Goal: Task Accomplishment & Management: Manage account settings

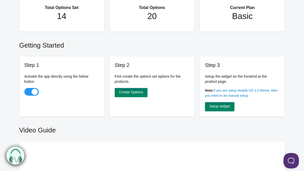
scroll to position [52, 0]
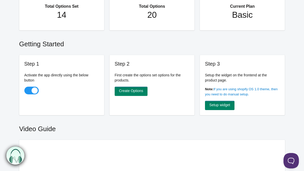
click at [158, 15] on h1 "20" at bounding box center [152, 15] width 65 height 10
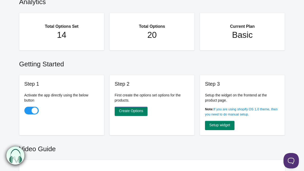
scroll to position [32, 0]
click at [68, 27] on h2 "Total Options Set" at bounding box center [62, 24] width 65 height 12
click at [157, 38] on h1 "20" at bounding box center [152, 35] width 65 height 10
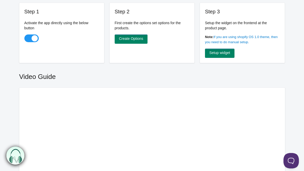
scroll to position [0, 0]
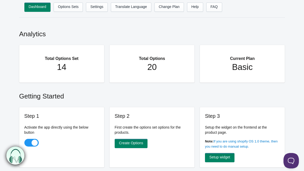
click at [163, 78] on div "Total Options 20" at bounding box center [152, 63] width 85 height 37
click at [231, 61] on h2 "Current Plan" at bounding box center [242, 56] width 65 height 12
click at [172, 10] on link "Change Plan" at bounding box center [170, 7] width 30 height 9
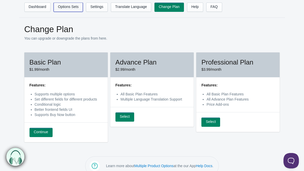
click at [64, 9] on link "Options Sets" at bounding box center [68, 7] width 29 height 9
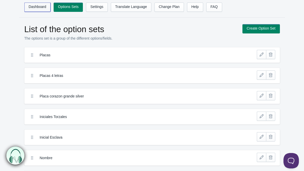
click at [40, 8] on link "Dashboard" at bounding box center [37, 7] width 26 height 9
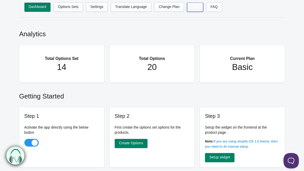
click at [202, 6] on link "Help" at bounding box center [195, 7] width 16 height 9
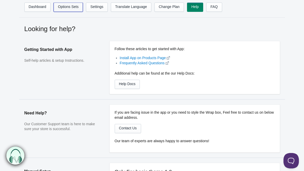
click at [64, 5] on link "Options Sets" at bounding box center [68, 7] width 29 height 9
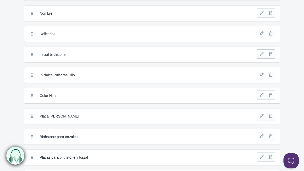
scroll to position [195, 0]
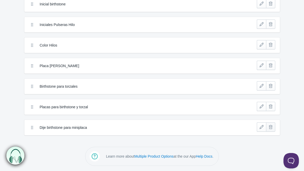
click at [268, 126] on link at bounding box center [270, 126] width 9 height 9
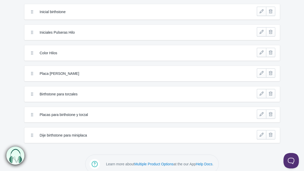
scroll to position [186, 0]
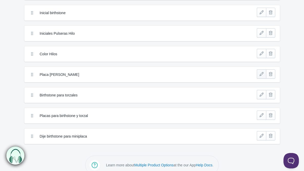
click at [259, 73] on link at bounding box center [261, 73] width 9 height 9
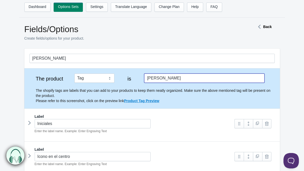
drag, startPoint x: 162, startPoint y: 77, endPoint x: 142, endPoint y: 77, distance: 20.3
click at [142, 77] on div "The product Tag Vendor Type URL Handle All Products is mirla The shopify tags a…" at bounding box center [152, 88] width 245 height 30
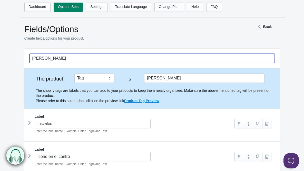
drag, startPoint x: 84, startPoint y: 57, endPoint x: 44, endPoint y: 58, distance: 40.3
click at [44, 58] on input "Placa Mirla Grabado" at bounding box center [152, 58] width 245 height 9
type input "Placa brazaletes"
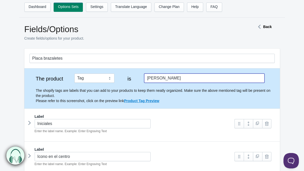
drag, startPoint x: 167, startPoint y: 78, endPoint x: 133, endPoint y: 77, distance: 33.6
click at [133, 77] on div "The product Tag Vendor Type URL Handle All Products is mirla The shopify tags a…" at bounding box center [152, 88] width 245 height 30
type input "grabadobr"
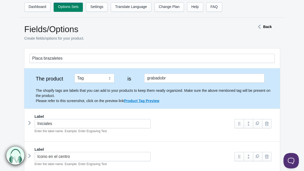
click at [187, 52] on div "Placa brazaletes" at bounding box center [152, 59] width 256 height 20
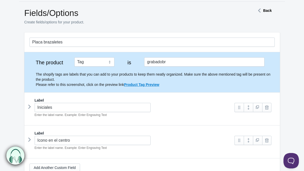
scroll to position [77, 0]
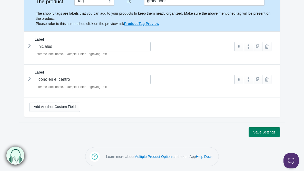
click at [257, 131] on button "Save Settings" at bounding box center [264, 131] width 31 height 9
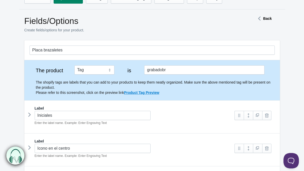
scroll to position [5, 0]
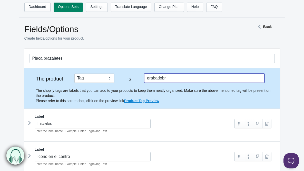
click at [178, 81] on input "grabadobr" at bounding box center [204, 77] width 120 height 9
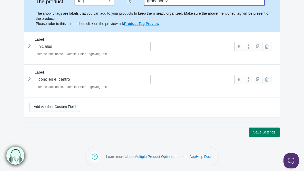
type input "grabadobrz"
click at [258, 132] on button "Save Settings" at bounding box center [264, 131] width 31 height 9
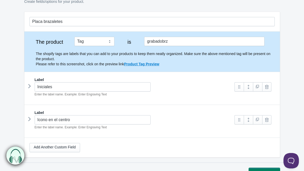
scroll to position [0, 0]
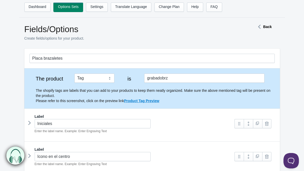
click at [66, 3] on link "Options Sets" at bounding box center [68, 7] width 29 height 9
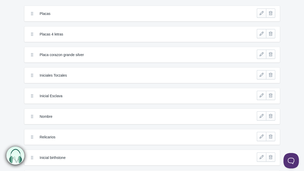
scroll to position [42, 0]
click at [270, 33] on link at bounding box center [270, 32] width 9 height 9
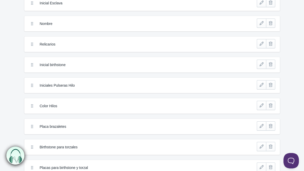
scroll to position [117, 0]
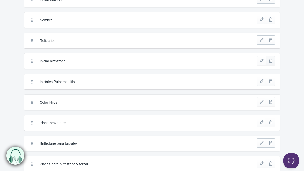
click at [270, 62] on link at bounding box center [270, 60] width 9 height 9
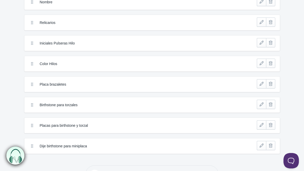
scroll to position [153, 0]
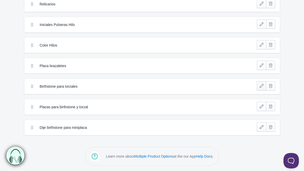
click at [263, 85] on link at bounding box center [261, 85] width 9 height 9
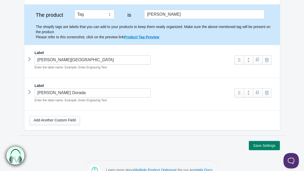
scroll to position [77, 0]
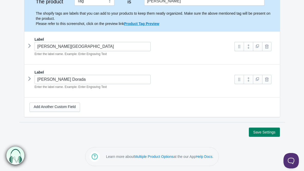
click at [30, 48] on icon at bounding box center [30, 46] width 0 height 8
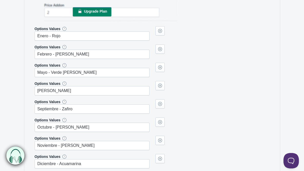
scroll to position [114, 0]
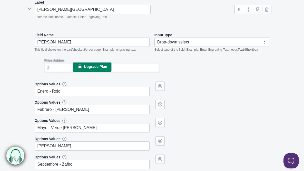
click at [29, 9] on icon at bounding box center [30, 9] width 8 height 0
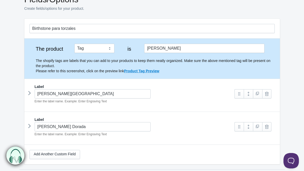
scroll to position [68, 0]
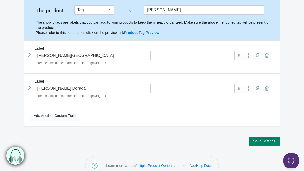
click at [30, 56] on icon at bounding box center [30, 55] width 0 height 8
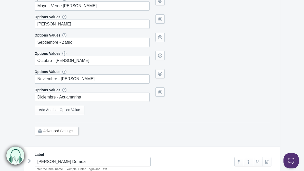
scroll to position [280, 0]
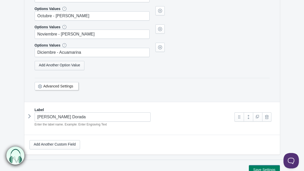
click at [59, 65] on link "Add Another Option Value" at bounding box center [60, 65] width 50 height 9
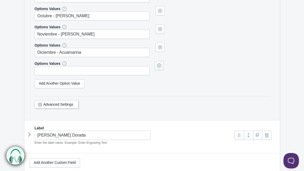
click at [160, 62] on link at bounding box center [159, 65] width 9 height 9
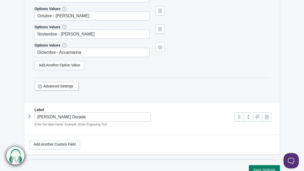
click at [54, 86] on link "Advanced Settings" at bounding box center [58, 86] width 30 height 4
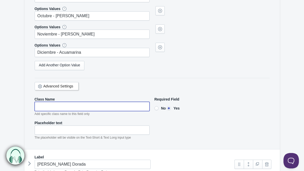
click at [61, 109] on input"] "text" at bounding box center [92, 106] width 115 height 9
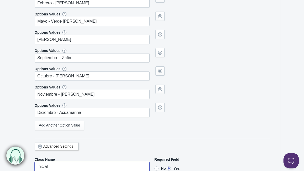
scroll to position [286, 0]
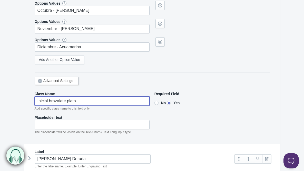
drag, startPoint x: 49, startPoint y: 100, endPoint x: 88, endPoint y: 100, distance: 39.5
click at [88, 100] on input"] "Inicial brazalete plata" at bounding box center [92, 100] width 115 height 9
type input"] "Inicial brazalete plata"
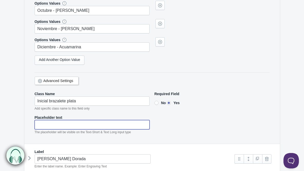
click at [52, 126] on input"] "text" at bounding box center [92, 124] width 115 height 9
paste input"] "brazalete plata"
click at [40, 124] on input"] "brazalete plata" at bounding box center [92, 124] width 115 height 9
type input"] "Brazalete plata"
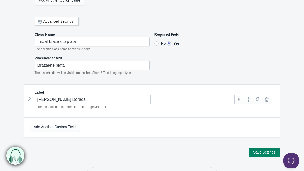
scroll to position [345, 0]
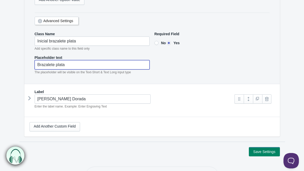
drag, startPoint x: 77, startPoint y: 67, endPoint x: 35, endPoint y: 65, distance: 41.6
click at [35, 65] on input"] "Brazalete plata" at bounding box center [92, 64] width 115 height 9
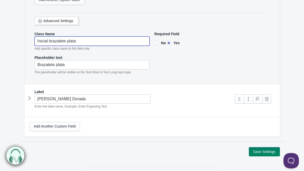
drag, startPoint x: 48, startPoint y: 43, endPoint x: 95, endPoint y: 42, distance: 46.7
click at [95, 42] on input"] "Inicial brazalete plata" at bounding box center [92, 40] width 115 height 9
click at [30, 97] on icon at bounding box center [30, 98] width 0 height 8
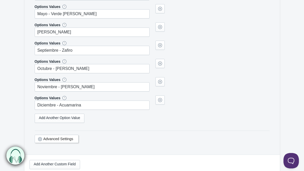
scroll to position [549, 0]
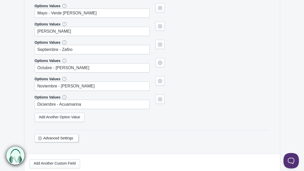
click at [51, 137] on link "Advanced Settings" at bounding box center [58, 138] width 30 height 4
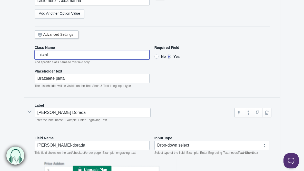
scroll to position [332, 0]
drag, startPoint x: 61, startPoint y: 55, endPoint x: 30, endPoint y: 55, distance: 31.1
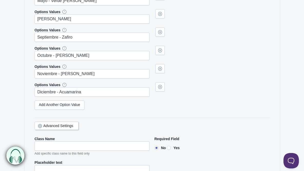
scroll to position [619, 0]
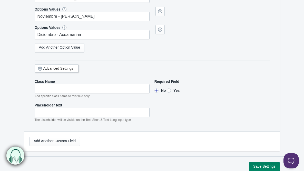
type input"] "Inicial"
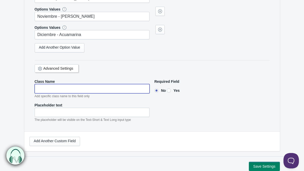
click at [43, 84] on input"] "text" at bounding box center [92, 88] width 115 height 9
type input"] "v"
paste input"] "Inicial"
type input"] "Inicial"
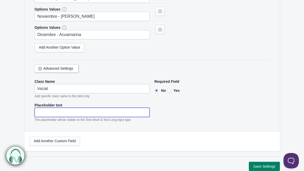
click at [63, 108] on input"] "text" at bounding box center [92, 112] width 115 height 9
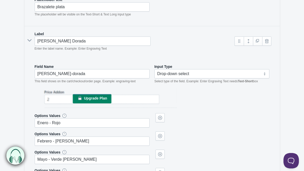
scroll to position [378, 0]
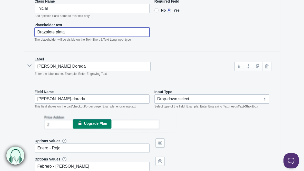
drag, startPoint x: 68, startPoint y: 33, endPoint x: 33, endPoint y: 34, distance: 34.7
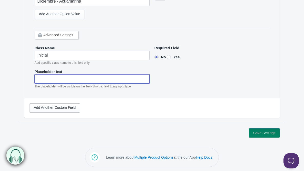
click at [51, 78] on input"] "text" at bounding box center [92, 78] width 115 height 9
paste input"] "Brazalete plata"
click at [62, 80] on input"] "Brazalete plata" at bounding box center [92, 78] width 115 height 9
type input"] "Brazalete dorado"
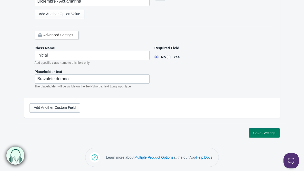
click at [171, 55] on input"] "Yes" at bounding box center [169, 57] width 4 height 4
radio input"] "true"
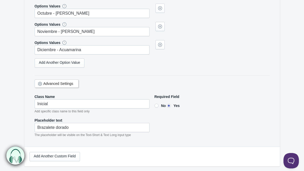
scroll to position [604, 0]
click at [157, 104] on input"] "No" at bounding box center [157, 105] width 4 height 4
radio input"] "true"
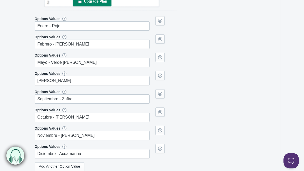
scroll to position [643, 0]
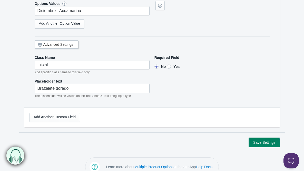
click at [263, 140] on button "Save Settings" at bounding box center [264, 142] width 31 height 9
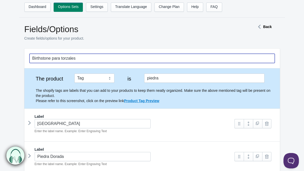
click at [52, 60] on input "Birthstone para torzales" at bounding box center [152, 58] width 245 height 9
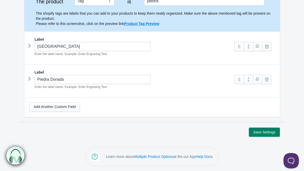
type input "Birthstone e Inicial para torzales"
click at [272, 129] on button "Save Settings" at bounding box center [264, 131] width 31 height 9
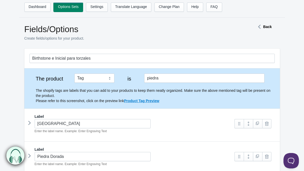
click at [63, 7] on link "Options Sets" at bounding box center [68, 7] width 29 height 9
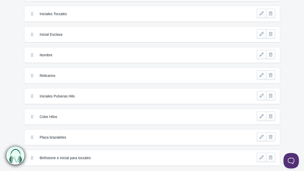
scroll to position [153, 0]
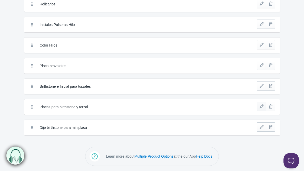
click at [259, 103] on link at bounding box center [261, 106] width 9 height 9
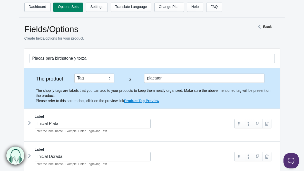
click at [63, 9] on link "Options Sets" at bounding box center [68, 7] width 29 height 9
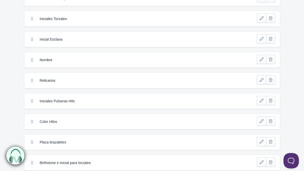
scroll to position [153, 0]
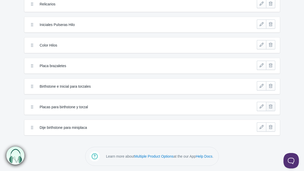
click at [272, 107] on link at bounding box center [270, 106] width 9 height 9
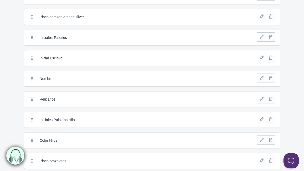
scroll to position [133, 0]
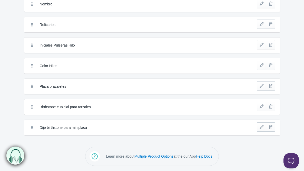
click at [81, 106] on label "Birthstone e Inicial para torzales" at bounding box center [133, 106] width 187 height 5
click at [258, 106] on link at bounding box center [261, 106] width 9 height 9
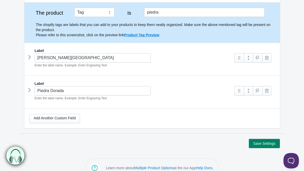
scroll to position [67, 0]
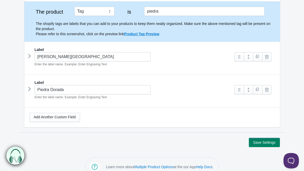
click at [27, 59] on div "Label Piedra Plata Enter the label name. Example: Enter Engraving Text Image" at bounding box center [152, 58] width 256 height 33
click at [30, 56] on icon at bounding box center [30, 56] width 0 height 8
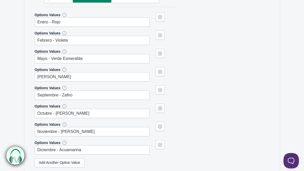
scroll to position [261, 0]
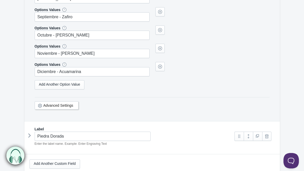
click at [56, 105] on link "Advanced Settings" at bounding box center [58, 105] width 30 height 4
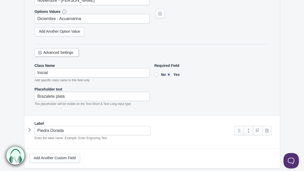
scroll to position [314, 0]
click at [49, 52] on link "Advanced Settings" at bounding box center [58, 52] width 30 height 4
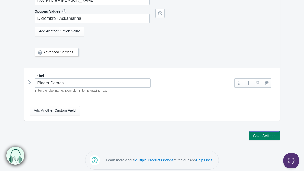
click at [49, 52] on link "Advanced Settings" at bounding box center [58, 52] width 30 height 4
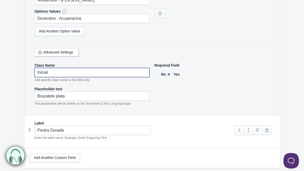
drag, startPoint x: 54, startPoint y: 71, endPoint x: 19, endPoint y: 71, distance: 34.9
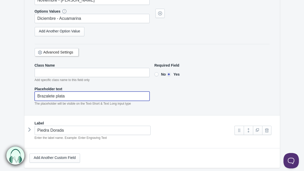
drag, startPoint x: 77, startPoint y: 95, endPoint x: 18, endPoint y: 95, distance: 59.0
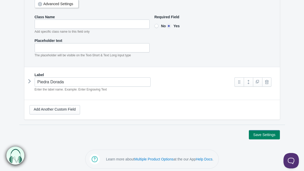
scroll to position [364, 0]
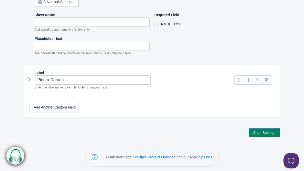
click at [30, 82] on icon at bounding box center [30, 79] width 0 height 8
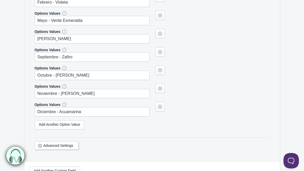
scroll to position [581, 0]
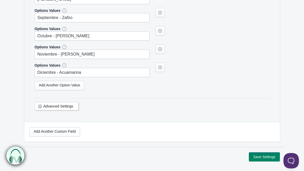
click at [62, 107] on link "Advanced Settings" at bounding box center [58, 106] width 30 height 4
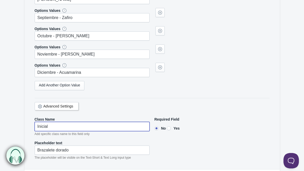
drag, startPoint x: 60, startPoint y: 125, endPoint x: 13, endPoint y: 125, distance: 47.0
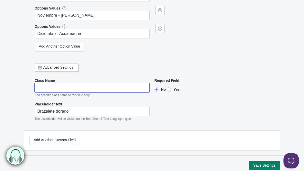
scroll to position [624, 0]
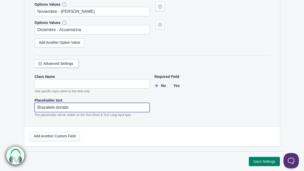
drag, startPoint x: 74, startPoint y: 105, endPoint x: 16, endPoint y: 104, distance: 58.0
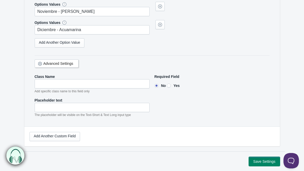
click at [265, 161] on button "Save Settings" at bounding box center [264, 161] width 31 height 9
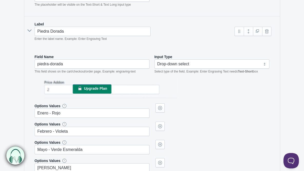
scroll to position [409, 0]
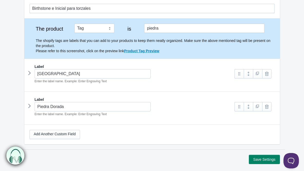
scroll to position [77, 0]
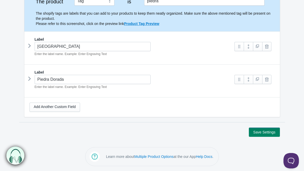
click at [30, 46] on icon at bounding box center [30, 46] width 0 height 8
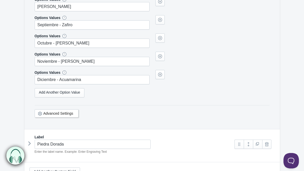
scroll to position [253, 0]
click at [63, 113] on link "Advanced Settings" at bounding box center [58, 113] width 30 height 4
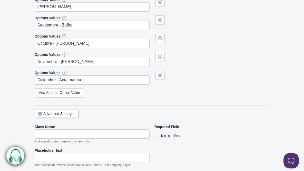
click at [155, 135] on input"] "No" at bounding box center [157, 135] width 4 height 4
radio input"] "true"
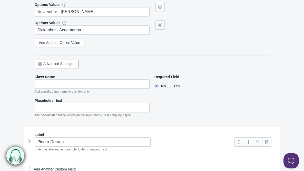
scroll to position [364, 0]
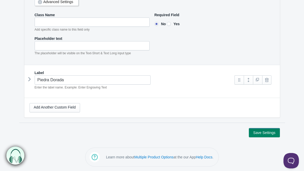
click at [30, 80] on icon at bounding box center [30, 79] width 0 height 8
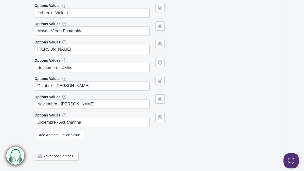
scroll to position [605, 0]
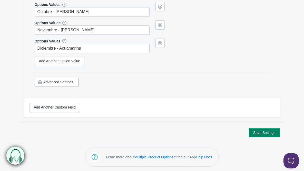
click at [57, 83] on div "Advanced Settings" at bounding box center [57, 82] width 44 height 8
click at [54, 82] on link "Advanced Settings" at bounding box center [58, 82] width 30 height 4
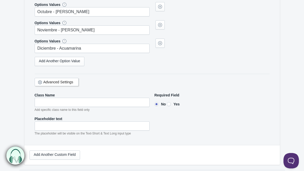
scroll to position [652, 0]
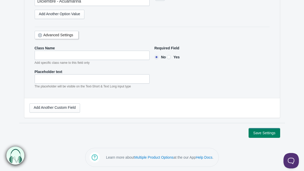
click at [263, 131] on button "Save Settings" at bounding box center [264, 132] width 31 height 9
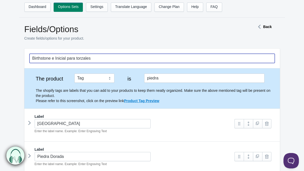
drag, startPoint x: 52, startPoint y: 59, endPoint x: 68, endPoint y: 58, distance: 15.4
click at [68, 58] on input "Birthstone e Inicial para torzales" at bounding box center [152, 58] width 245 height 9
click at [62, 58] on input "Birthstone para torzales" at bounding box center [152, 58] width 245 height 9
type input "Birthstone para set torzales"
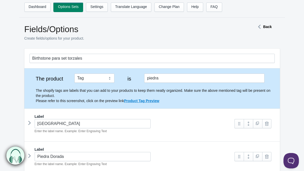
click at [67, 5] on link "Options Sets" at bounding box center [68, 7] width 29 height 9
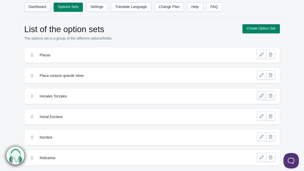
click at [257, 91] on link at bounding box center [261, 95] width 9 height 9
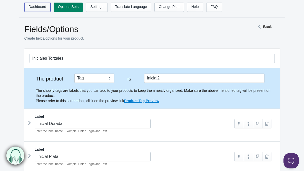
click at [40, 6] on link "Dashboard" at bounding box center [37, 7] width 26 height 9
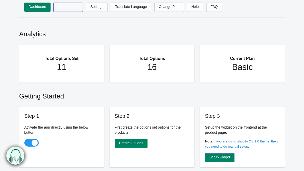
click at [61, 9] on link "Options Sets" at bounding box center [68, 7] width 29 height 9
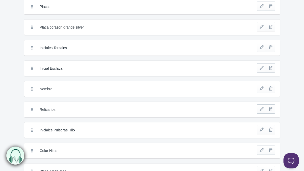
scroll to position [133, 0]
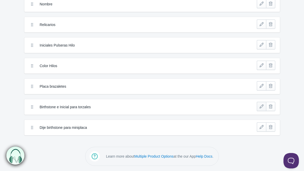
click at [259, 106] on link at bounding box center [261, 106] width 9 height 9
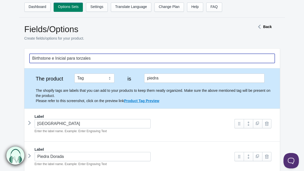
click at [60, 58] on input "Birthstone e Inicial para torzales" at bounding box center [152, 58] width 245 height 9
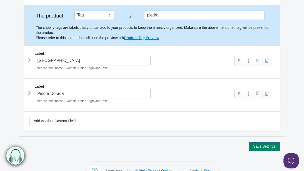
scroll to position [77, 0]
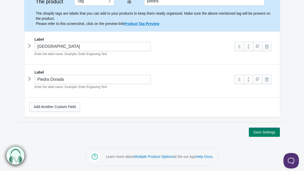
type input "Birthstone para torzales"
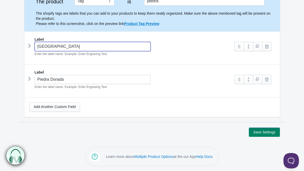
drag, startPoint x: 51, startPoint y: 46, endPoint x: 67, endPoint y: 46, distance: 16.2
click at [67, 46] on input "Piedra Plata" at bounding box center [93, 46] width 116 height 9
click at [51, 46] on input "Piedra Plata" at bounding box center [93, 46] width 116 height 9
click at [45, 46] on input "Piedra Plata" at bounding box center [93, 46] width 116 height 9
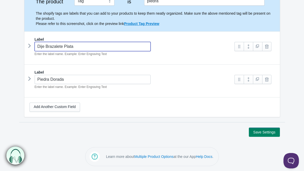
type input "Dije Brazalete Plata"
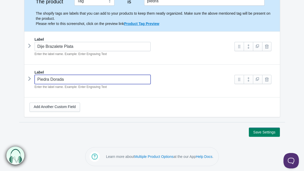
click at [40, 79] on input "Piedra Dorada" at bounding box center [93, 79] width 116 height 9
click at [83, 80] on input "Dije Brazalete Dorada" at bounding box center [93, 79] width 116 height 9
type input "Dije Brazalete Dorado"
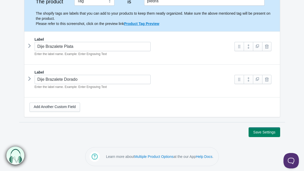
click at [258, 127] on button "Save Settings" at bounding box center [264, 131] width 31 height 9
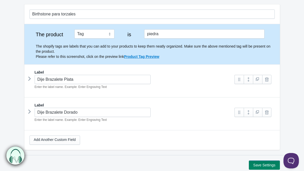
click at [30, 77] on icon at bounding box center [30, 79] width 0 height 8
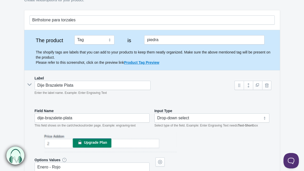
scroll to position [0, 0]
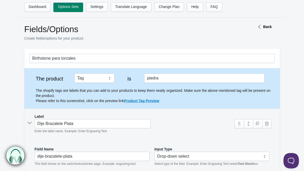
click at [67, 7] on link "Options Sets" at bounding box center [68, 7] width 29 height 9
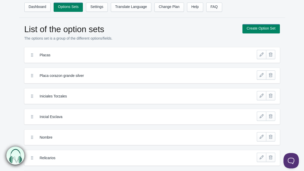
scroll to position [8, 0]
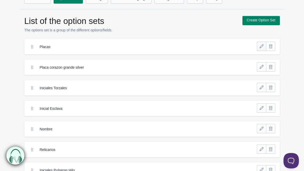
click at [259, 48] on link at bounding box center [261, 46] width 9 height 9
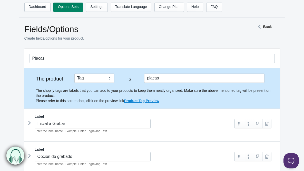
click at [73, 7] on link "Options Sets" at bounding box center [68, 7] width 29 height 9
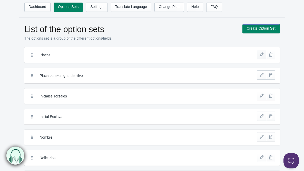
click at [259, 54] on link at bounding box center [261, 54] width 9 height 9
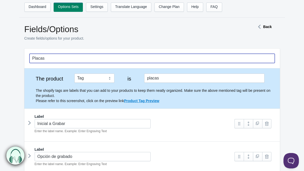
click at [72, 59] on input "Placas" at bounding box center [152, 58] width 245 height 9
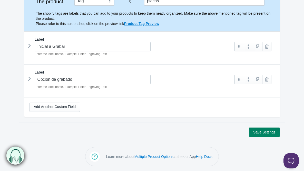
type input "Placas Clásicas iniciales y/o iconos"
click at [264, 132] on button "Save Settings" at bounding box center [264, 131] width 31 height 9
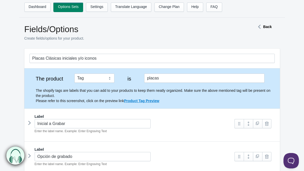
click at [66, 7] on link "Options Sets" at bounding box center [68, 7] width 29 height 9
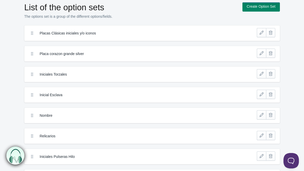
scroll to position [22, 0]
click at [258, 95] on link at bounding box center [261, 93] width 9 height 9
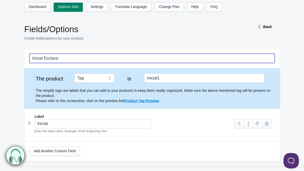
click at [74, 60] on input "Inicial Esclava" at bounding box center [152, 58] width 245 height 9
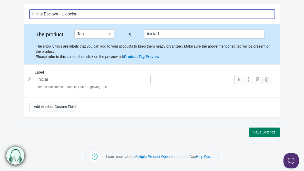
type input "Inicial Esclava - 1 opcion"
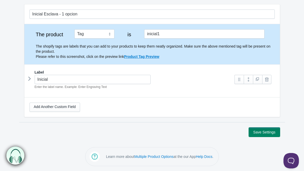
click at [252, 133] on button "Save Settings" at bounding box center [264, 131] width 31 height 9
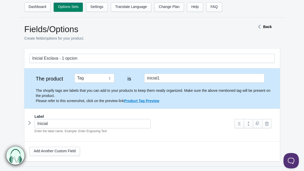
drag, startPoint x: 0, startPoint y: 0, endPoint x: 302, endPoint y: 128, distance: 327.9
click at [73, 9] on link "Options Sets" at bounding box center [68, 7] width 29 height 9
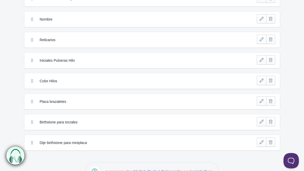
scroll to position [118, 0]
click at [261, 150] on main "List of the option sets The options set is a group of the different options/fie…" at bounding box center [152, 28] width 304 height 246
click at [260, 142] on link at bounding box center [261, 141] width 9 height 9
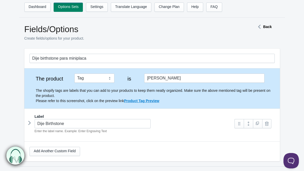
click at [30, 123] on icon at bounding box center [30, 123] width 0 height 8
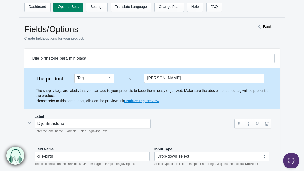
click at [61, 8] on link "Options Sets" at bounding box center [68, 7] width 29 height 9
